Goal: Task Accomplishment & Management: Use online tool/utility

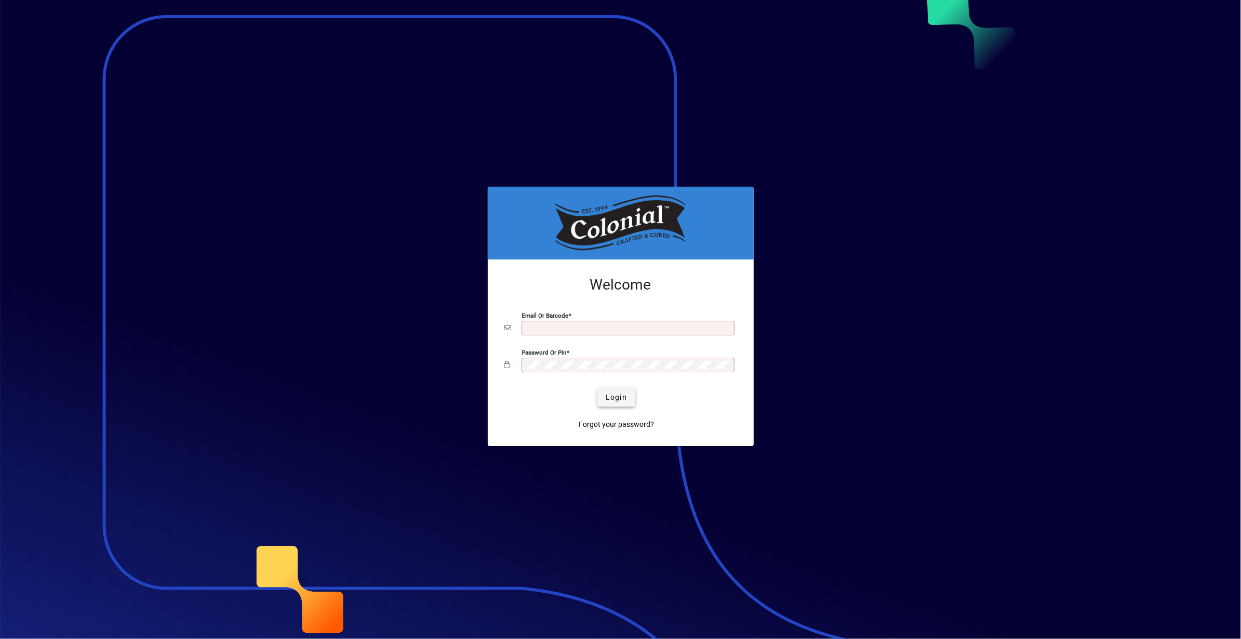
type input "**********"
click at [608, 396] on span "Login" at bounding box center [616, 397] width 21 height 11
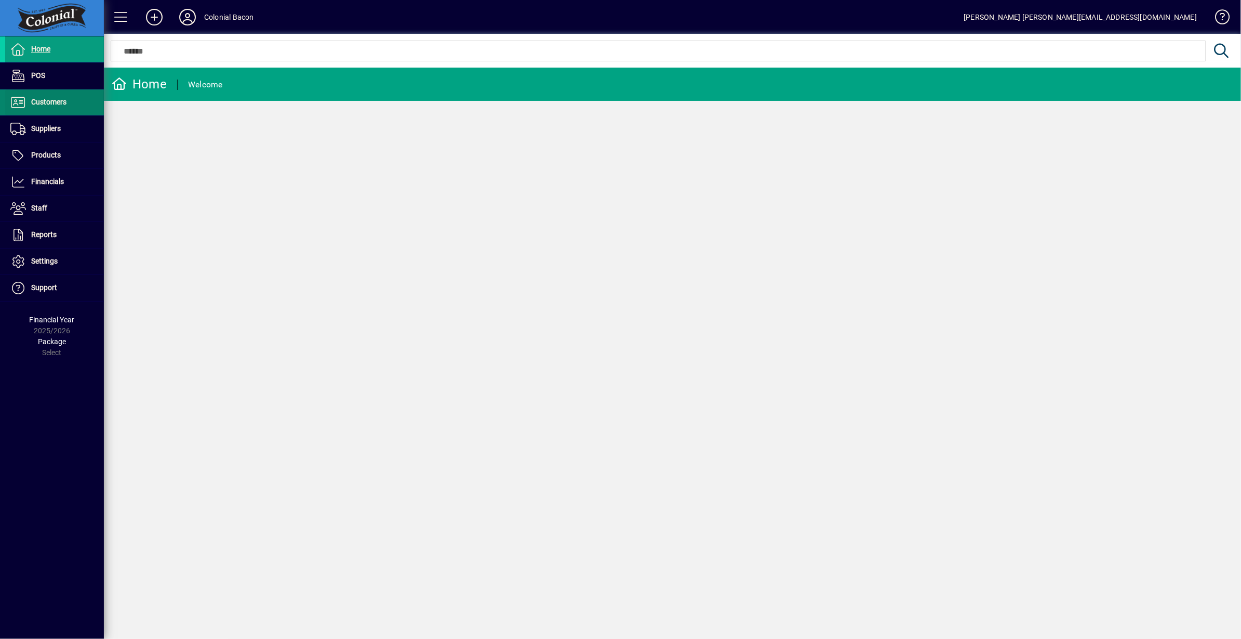
click at [39, 100] on span "Customers" at bounding box center [48, 102] width 35 height 8
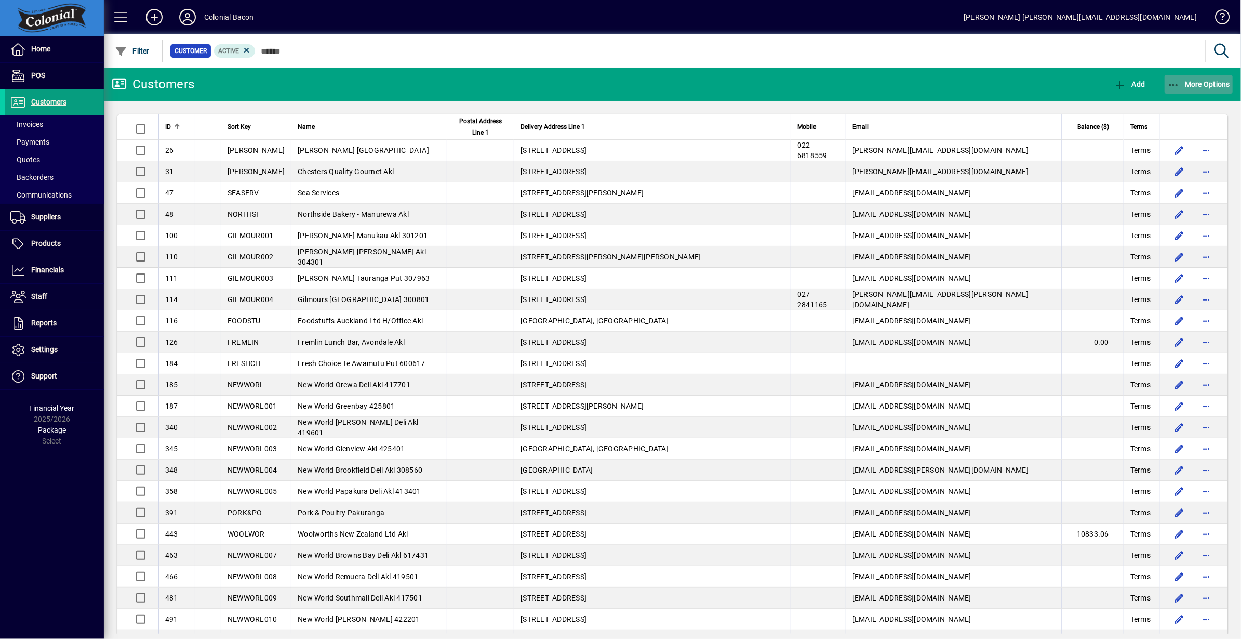
click at [1206, 87] on span "More Options" at bounding box center [1198, 84] width 63 height 8
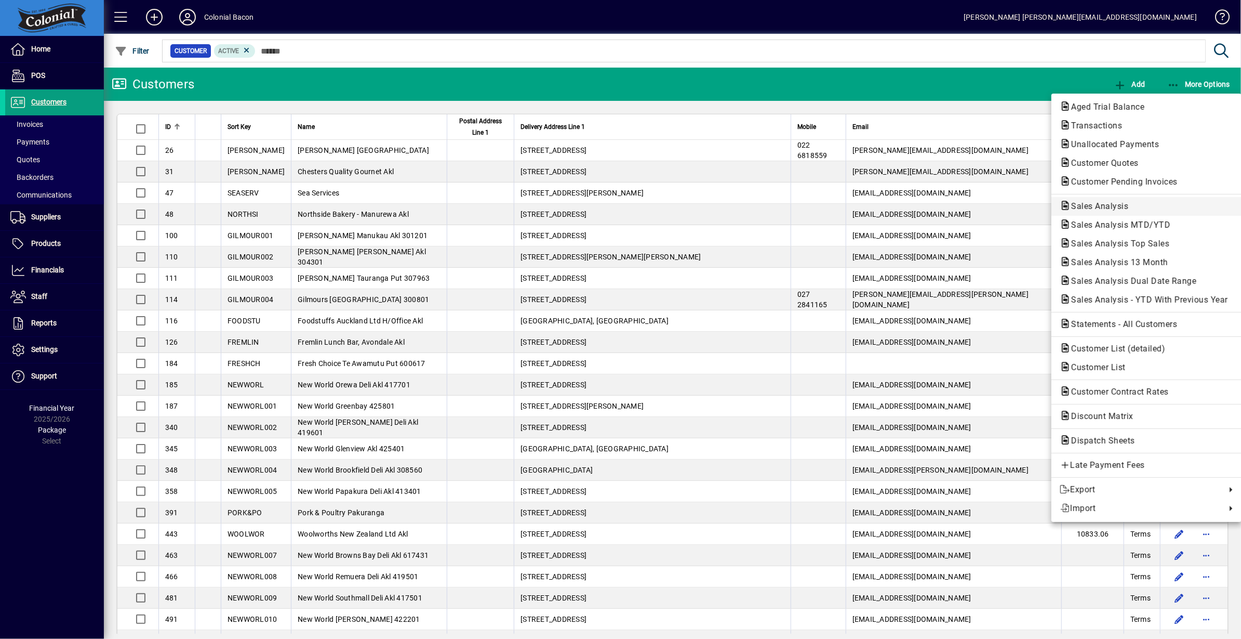
click at [1106, 205] on span "Sales Analysis" at bounding box center [1097, 206] width 74 height 10
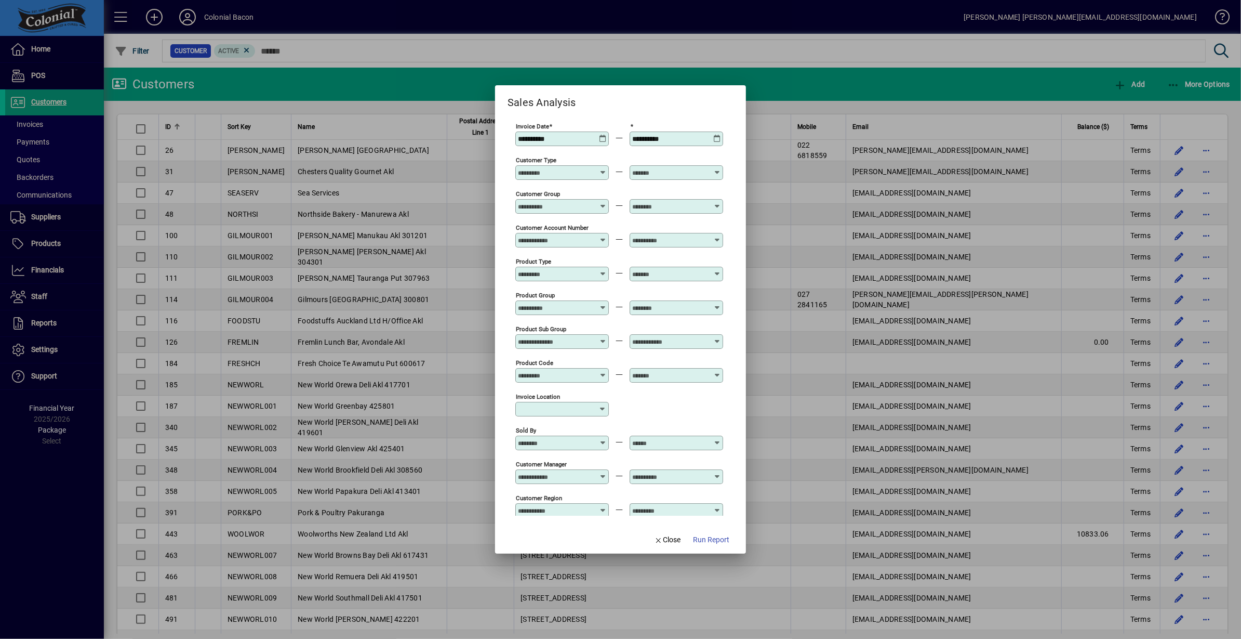
click at [599, 135] on icon at bounding box center [603, 135] width 8 height 0
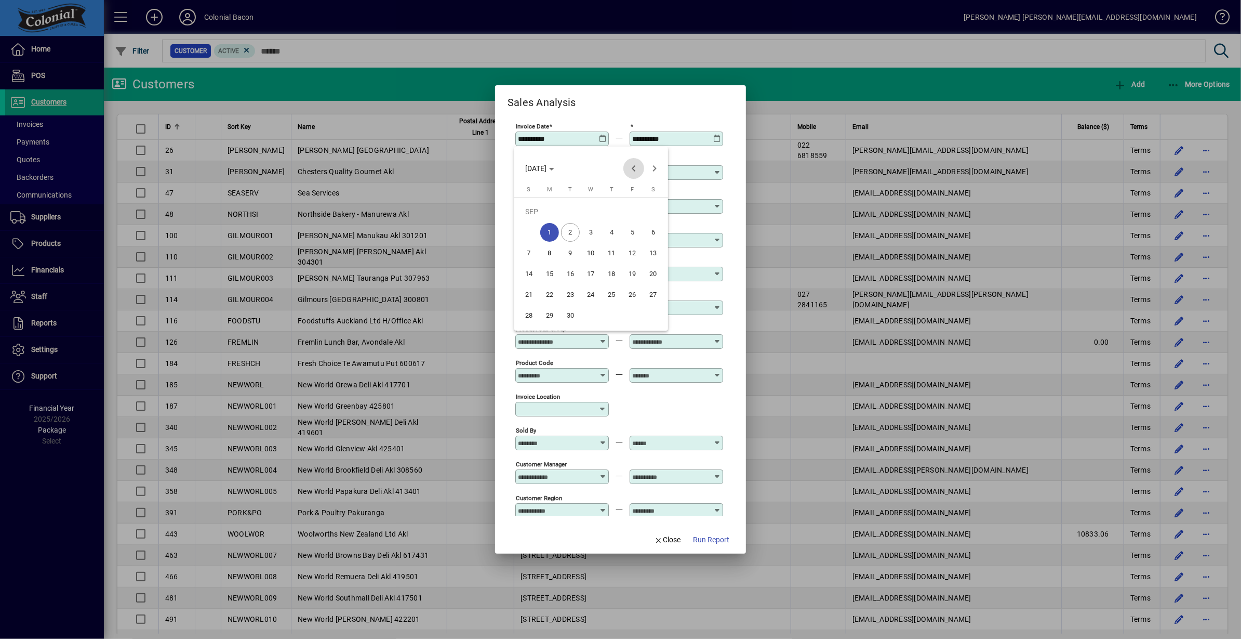
click at [635, 170] on span "Previous month" at bounding box center [633, 168] width 21 height 21
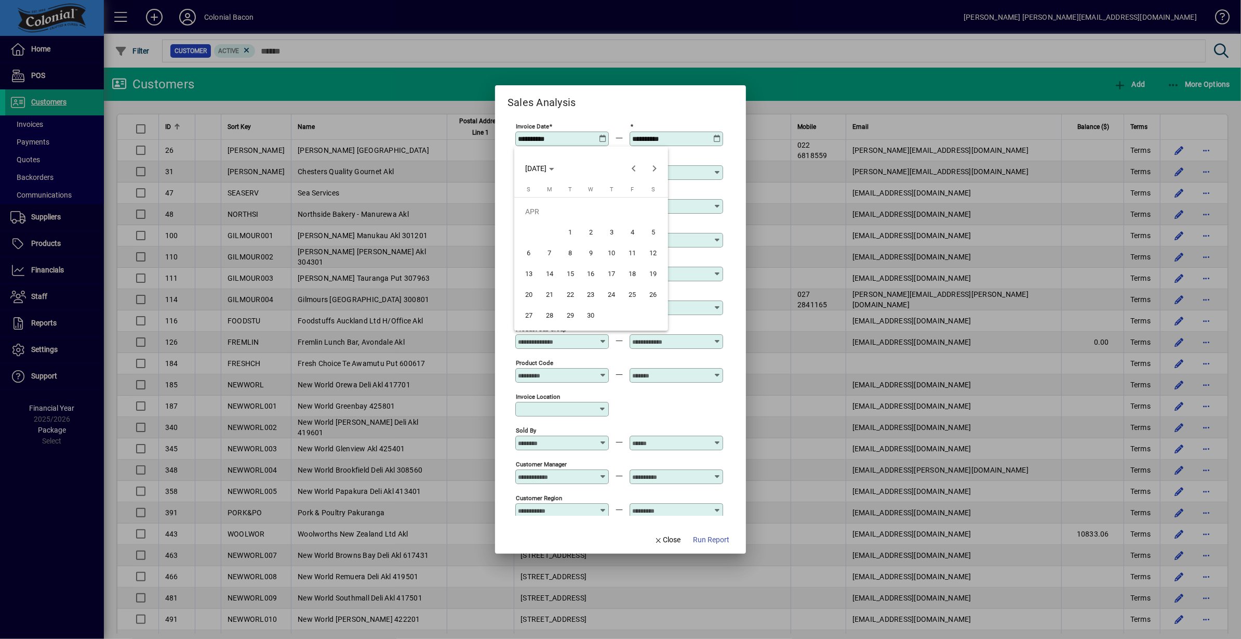
click at [573, 232] on span "1" at bounding box center [570, 232] width 19 height 19
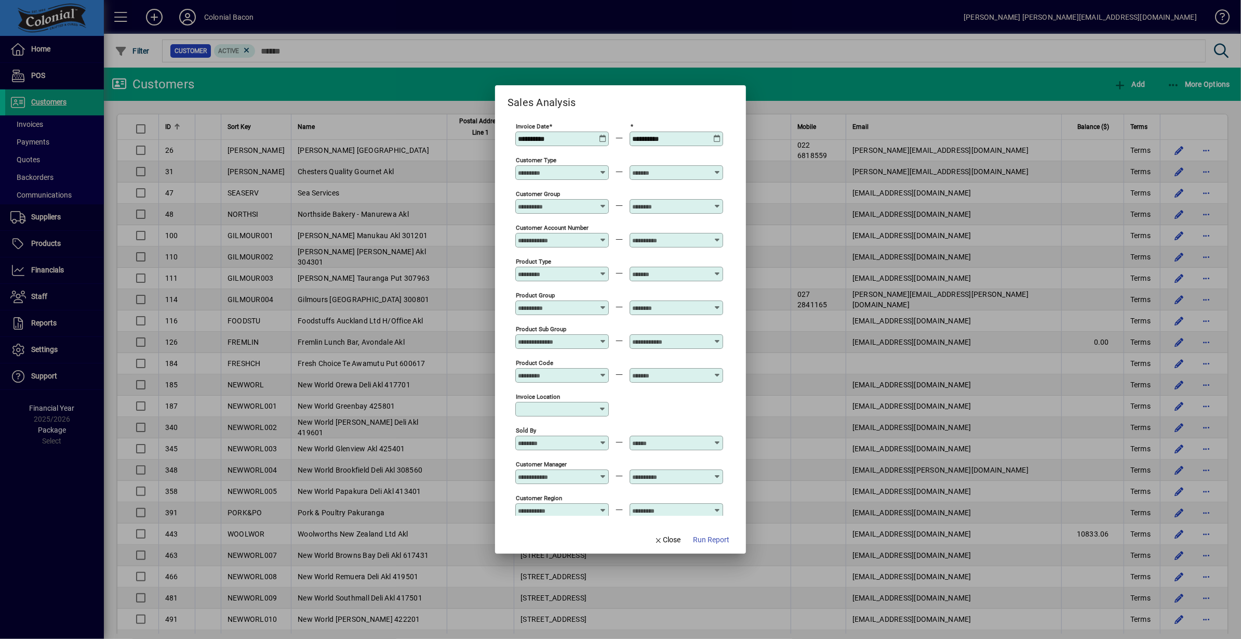
type input "**********"
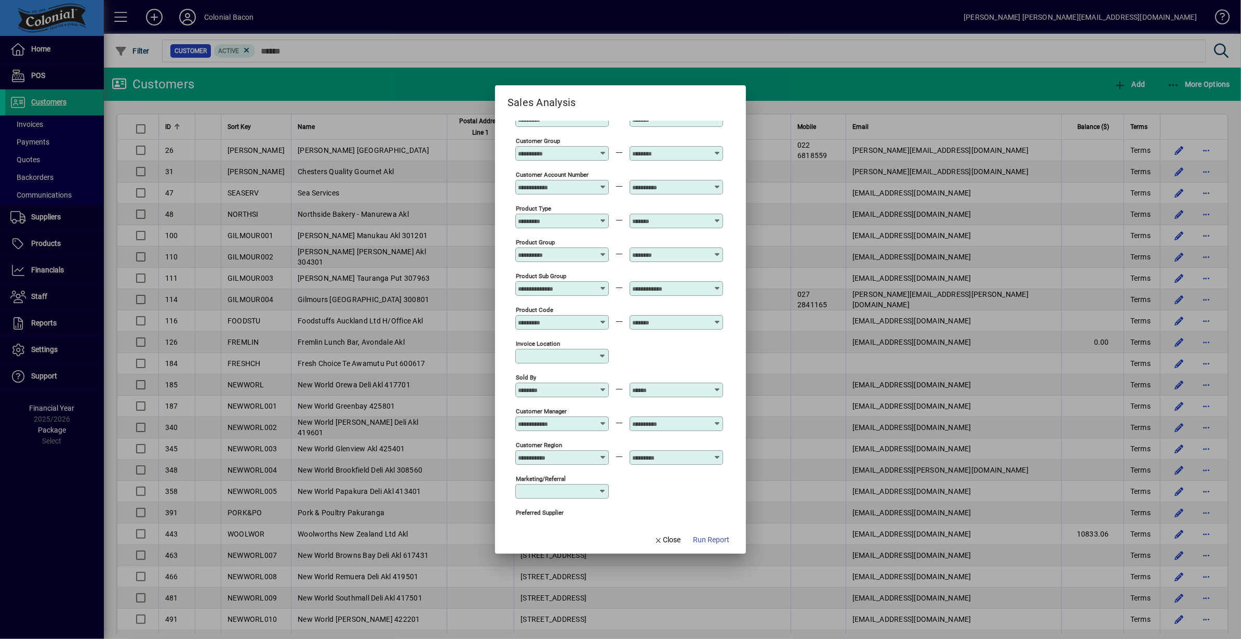
scroll to position [65, 0]
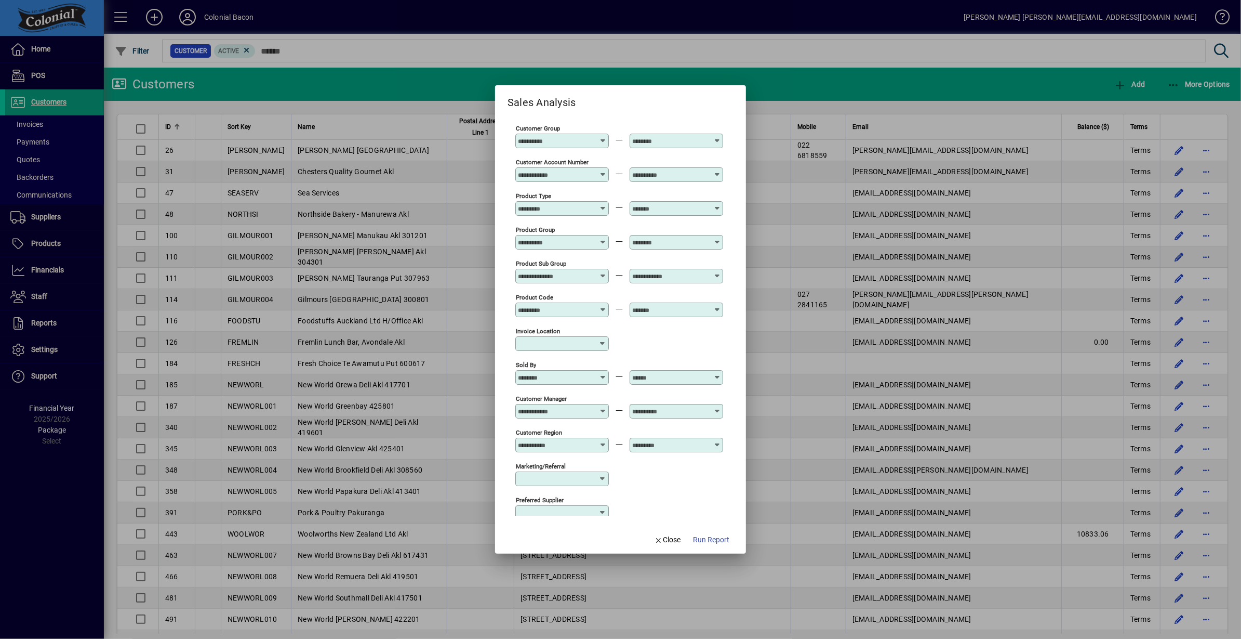
click at [601, 272] on icon at bounding box center [603, 272] width 8 height 0
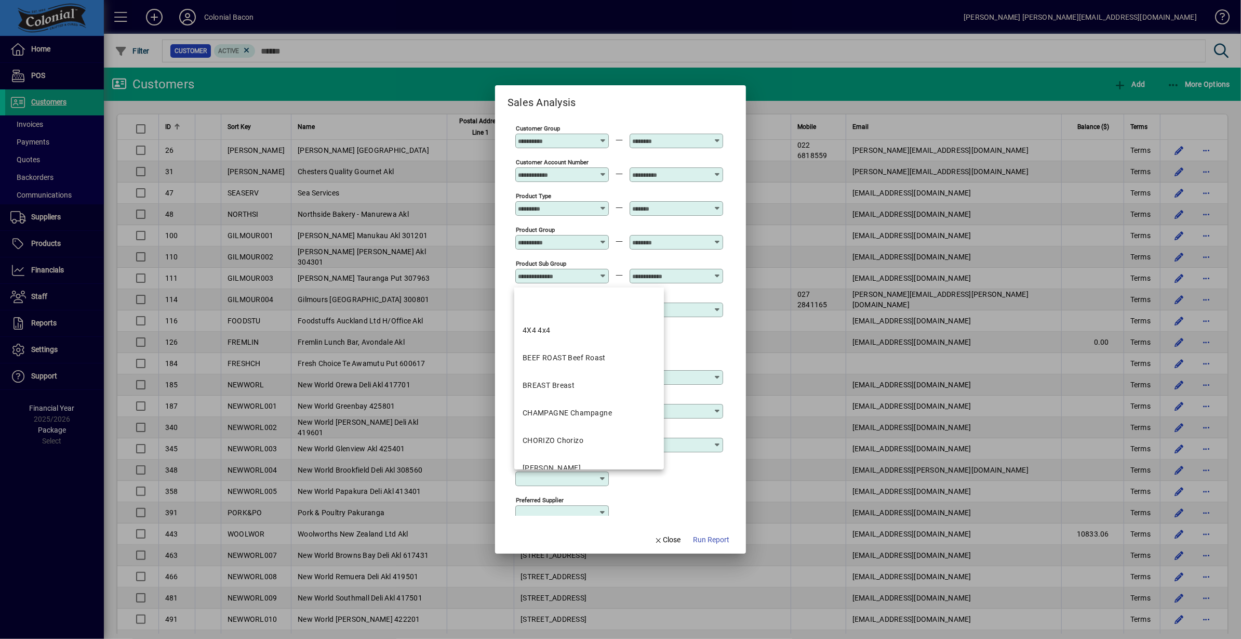
click at [619, 263] on div "Product Sub Group" at bounding box center [619, 275] width 208 height 34
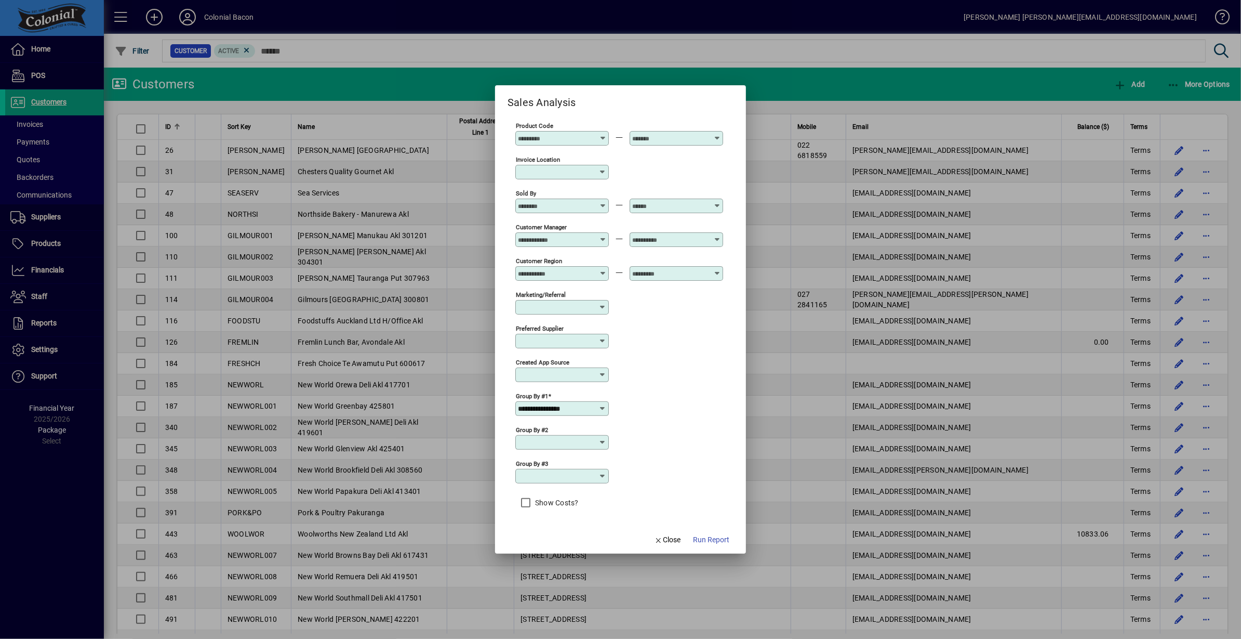
scroll to position [249, 0]
click at [602, 440] on icon at bounding box center [603, 442] width 8 height 8
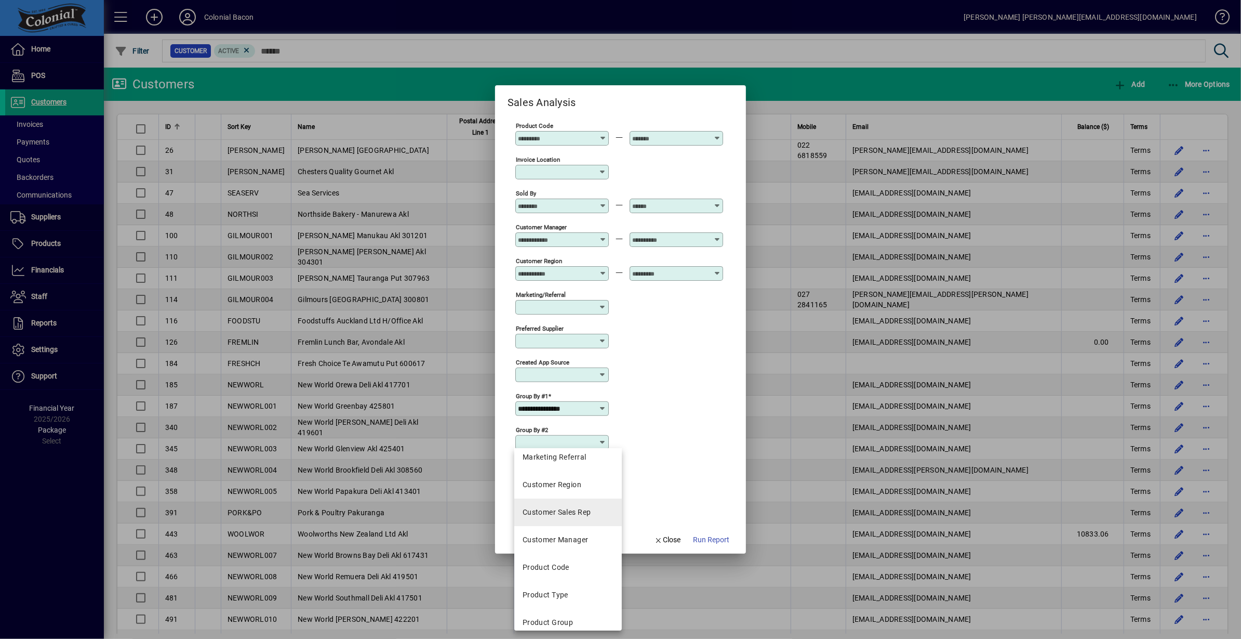
scroll to position [234, 0]
click at [565, 556] on div "Product Code" at bounding box center [546, 560] width 47 height 11
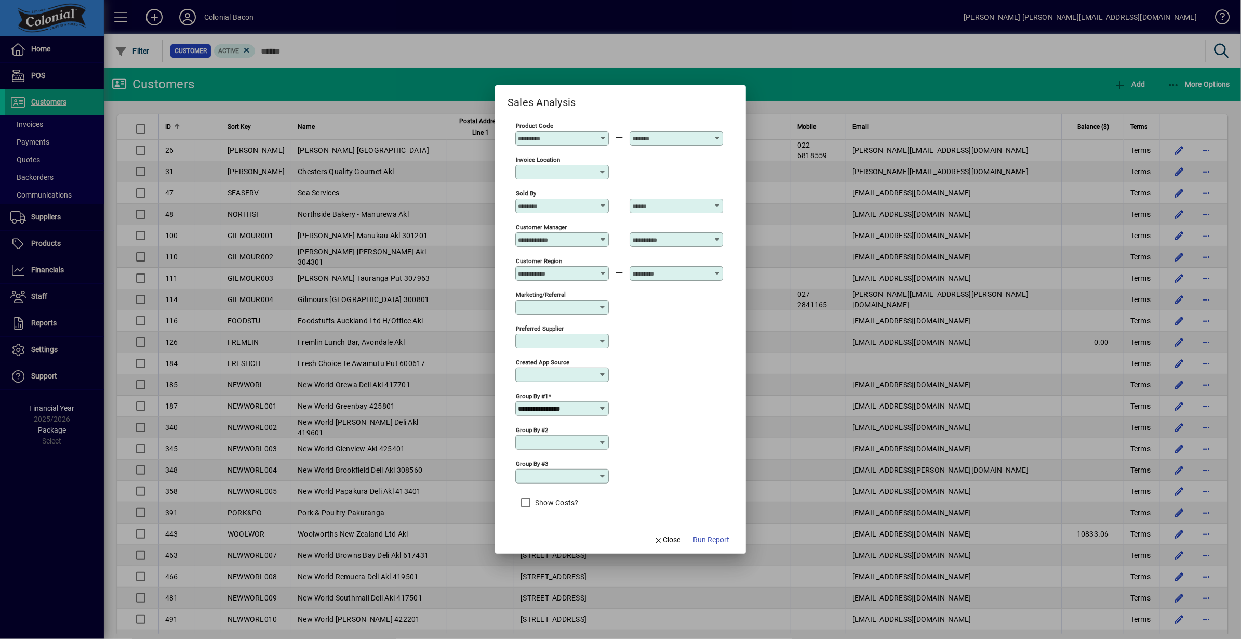
type input "**********"
click at [716, 538] on span "Run Report" at bounding box center [711, 539] width 36 height 11
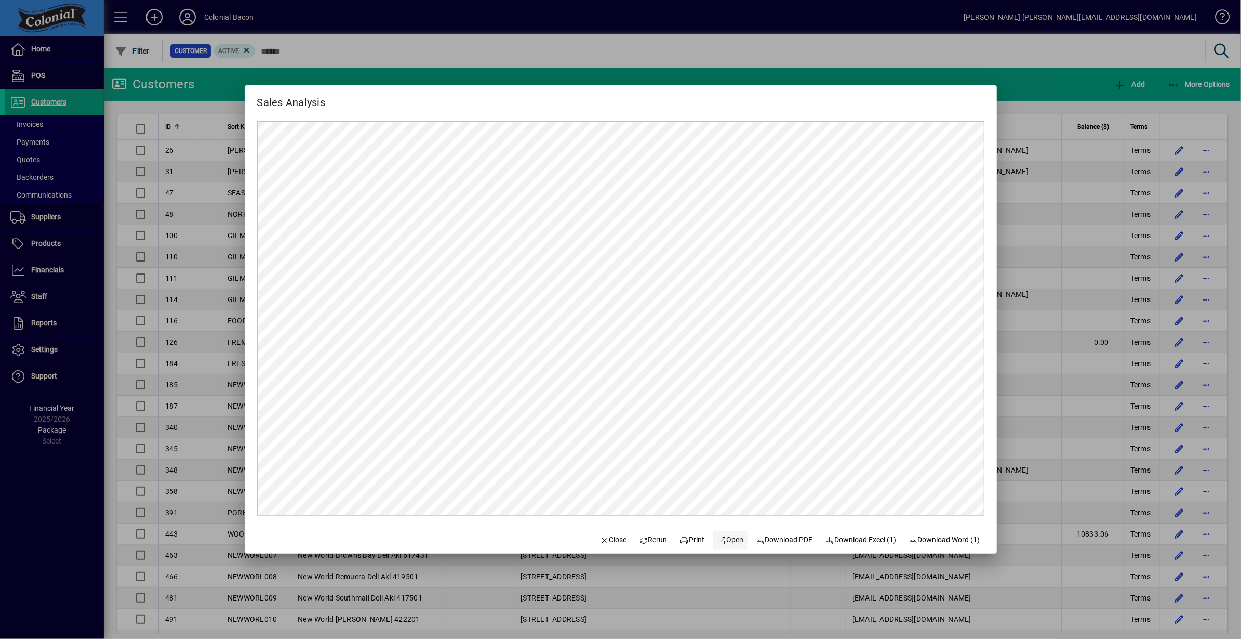
scroll to position [0, 0]
click at [880, 540] on span "Download Excel (1)" at bounding box center [861, 539] width 71 height 11
